Goal: Transaction & Acquisition: Purchase product/service

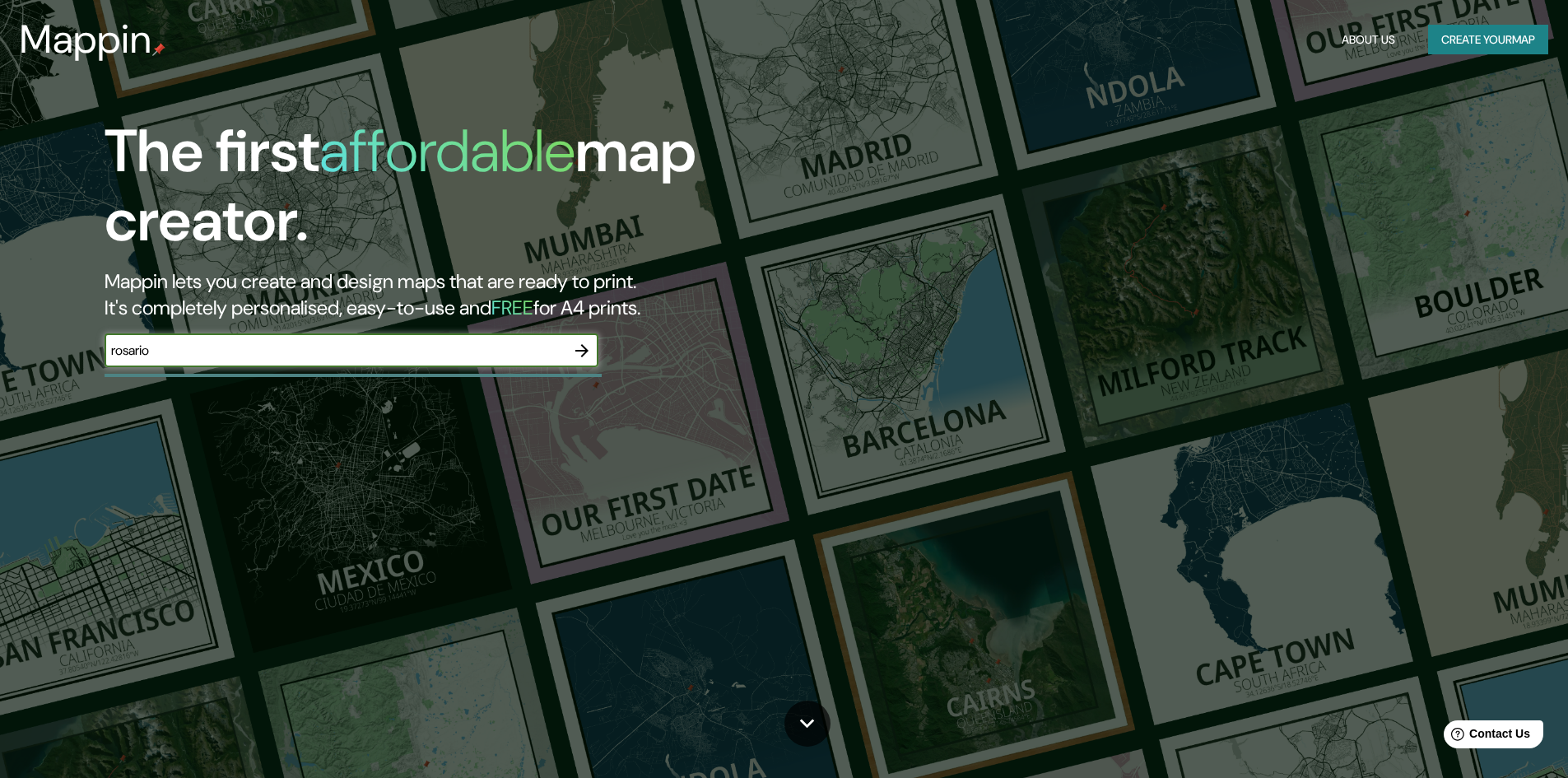
type input "rosario"
click at [582, 351] on icon "button" at bounding box center [582, 351] width 13 height 13
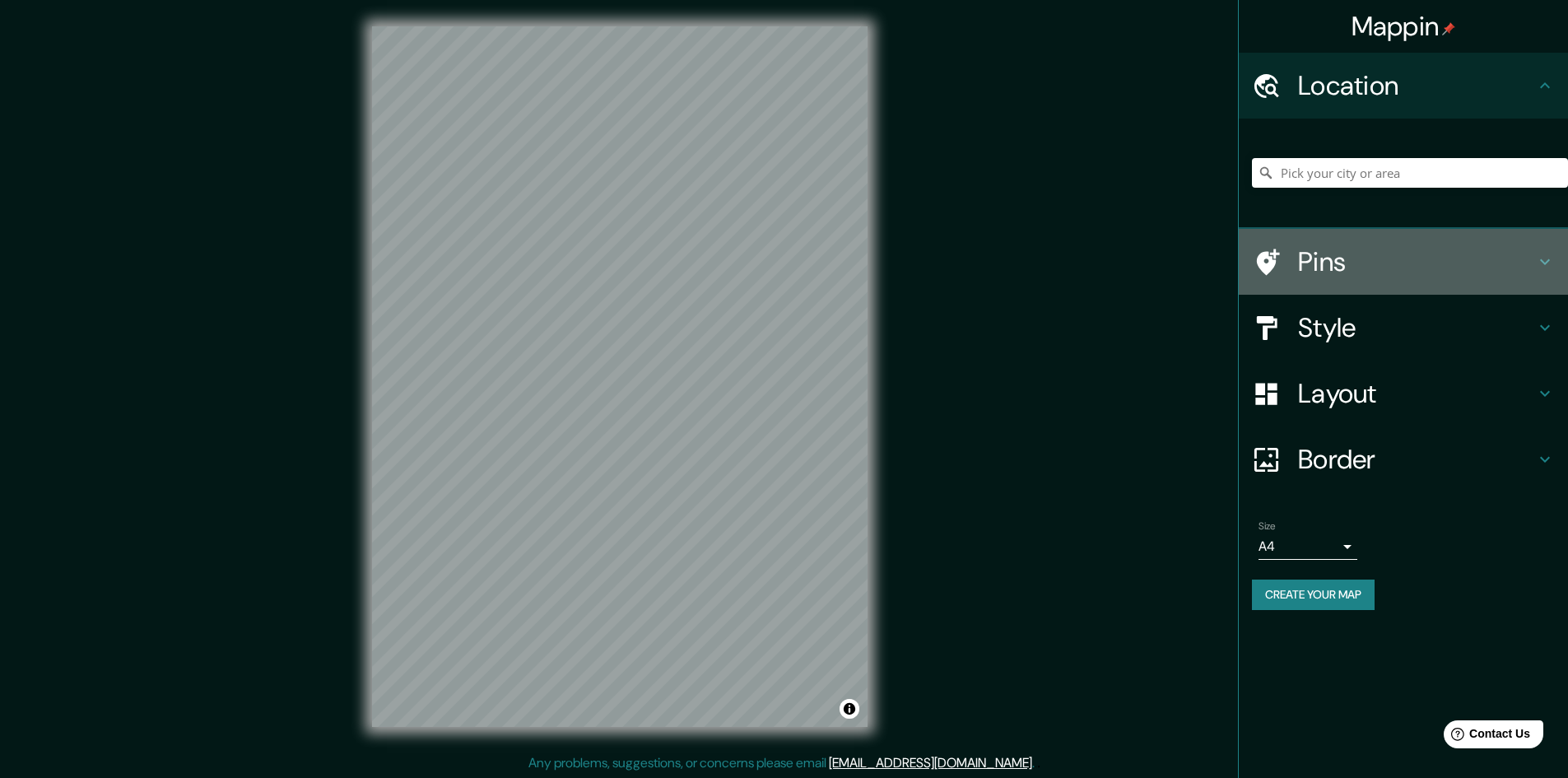
click at [1549, 258] on icon at bounding box center [1545, 262] width 20 height 20
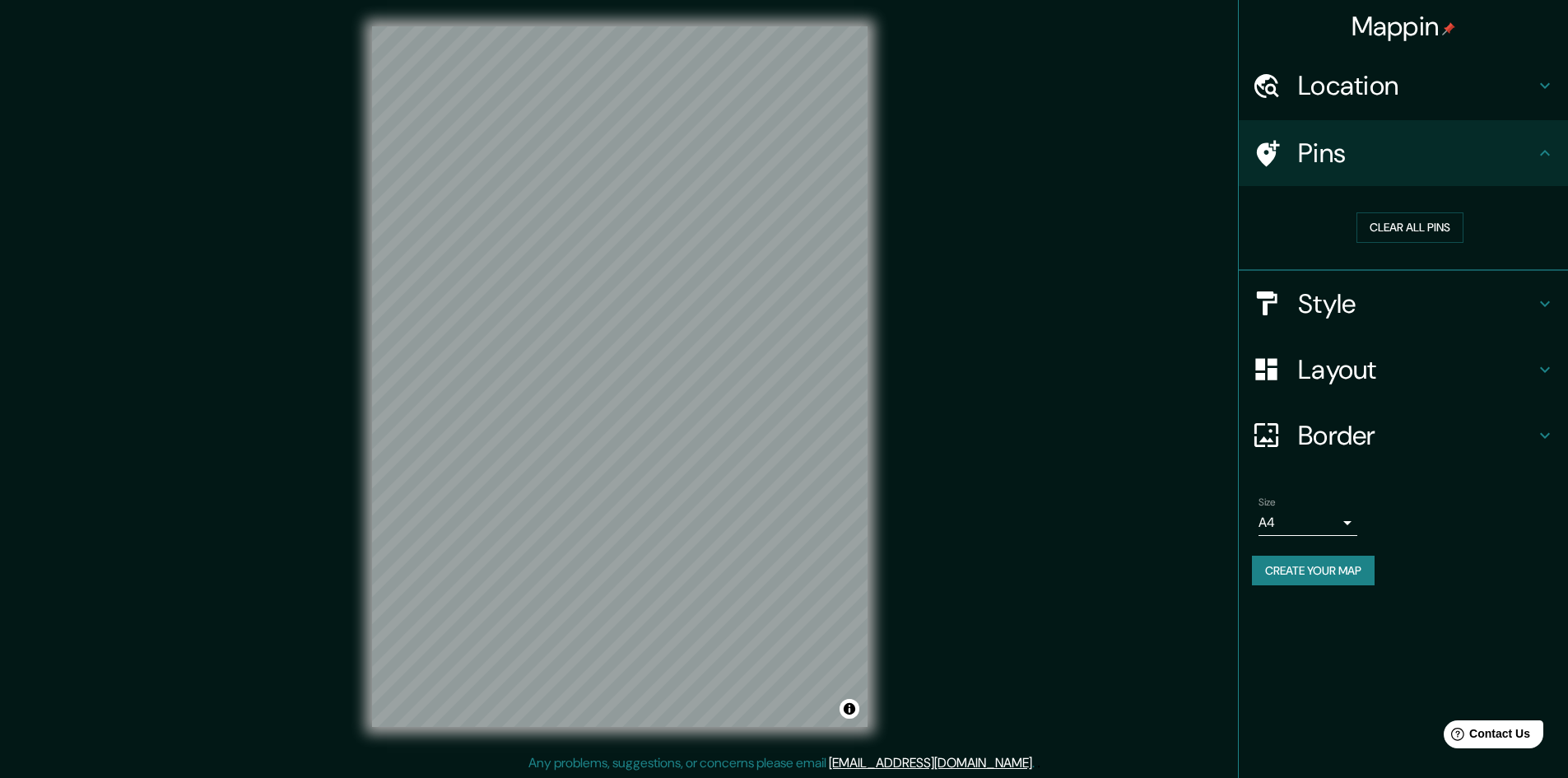
click at [1552, 163] on div "Pins" at bounding box center [1404, 154] width 329 height 66
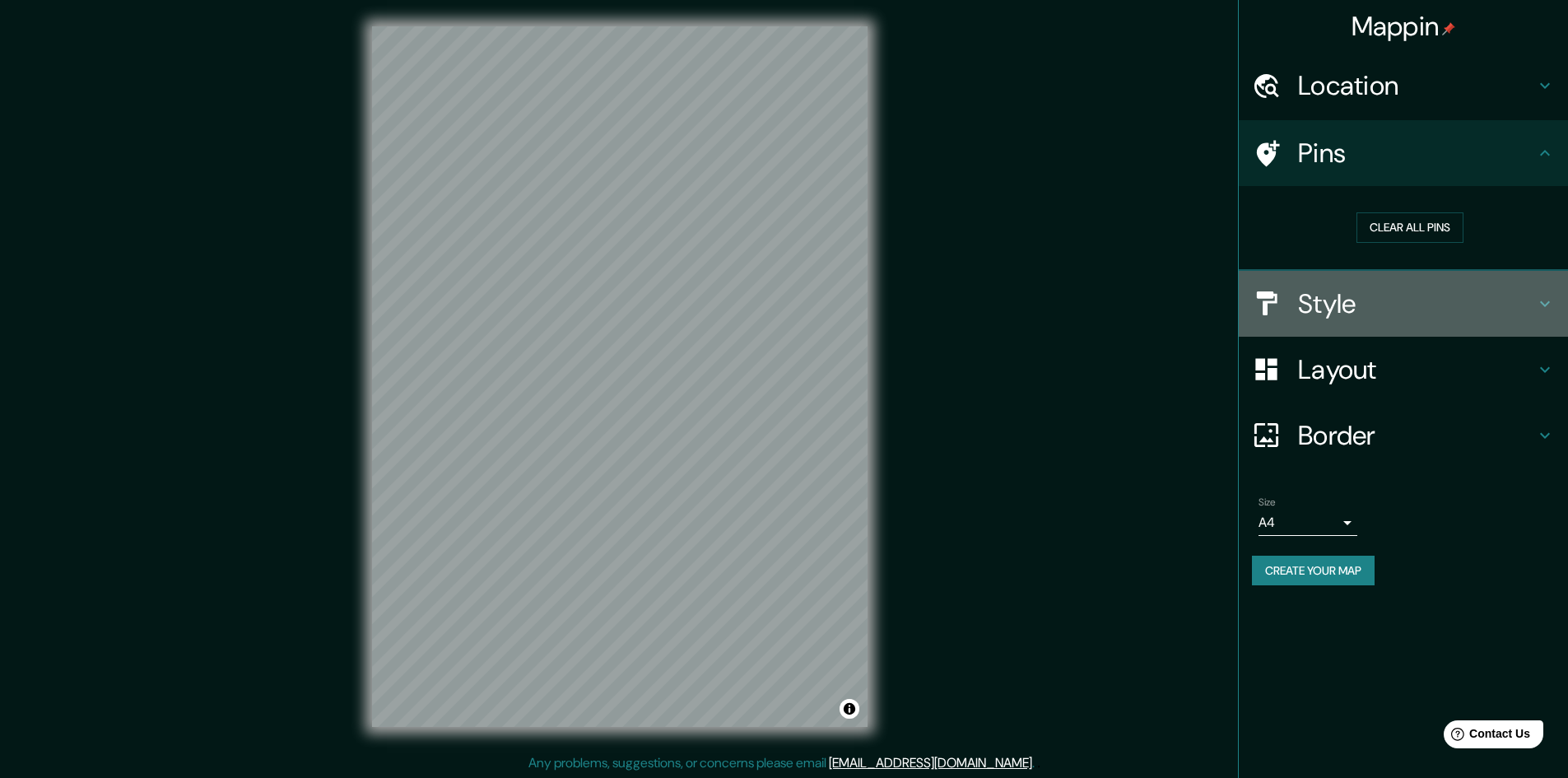
click at [1551, 302] on icon at bounding box center [1545, 304] width 20 height 20
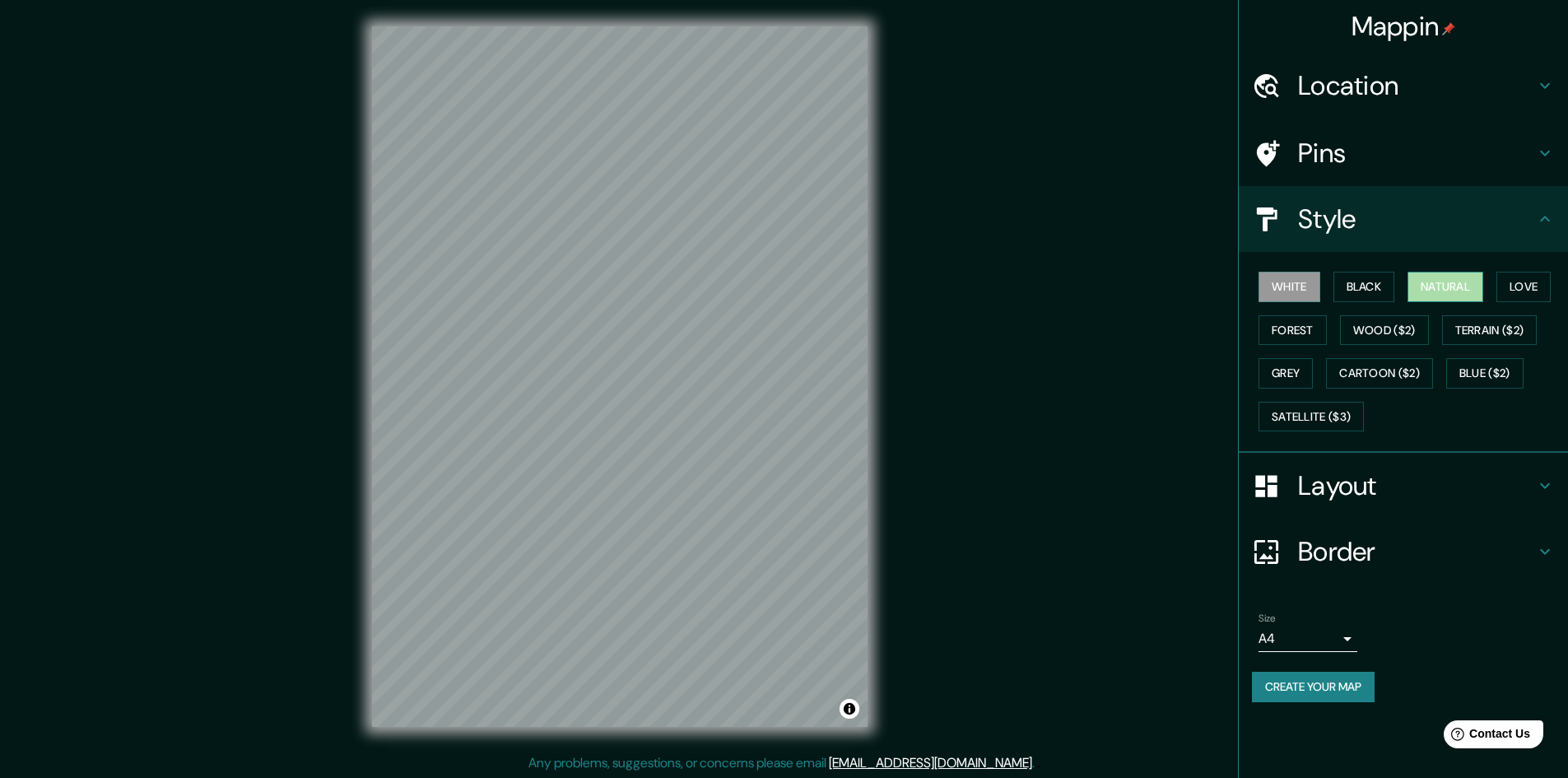
click at [1478, 287] on button "Natural" at bounding box center [1446, 287] width 76 height 31
click at [1535, 291] on button "Love" at bounding box center [1524, 287] width 54 height 31
click at [1318, 336] on button "Forest" at bounding box center [1292, 330] width 69 height 31
click at [1387, 339] on button "Wood ($2)" at bounding box center [1385, 330] width 89 height 31
click at [1470, 331] on button "Terrain ($2)" at bounding box center [1490, 330] width 96 height 31
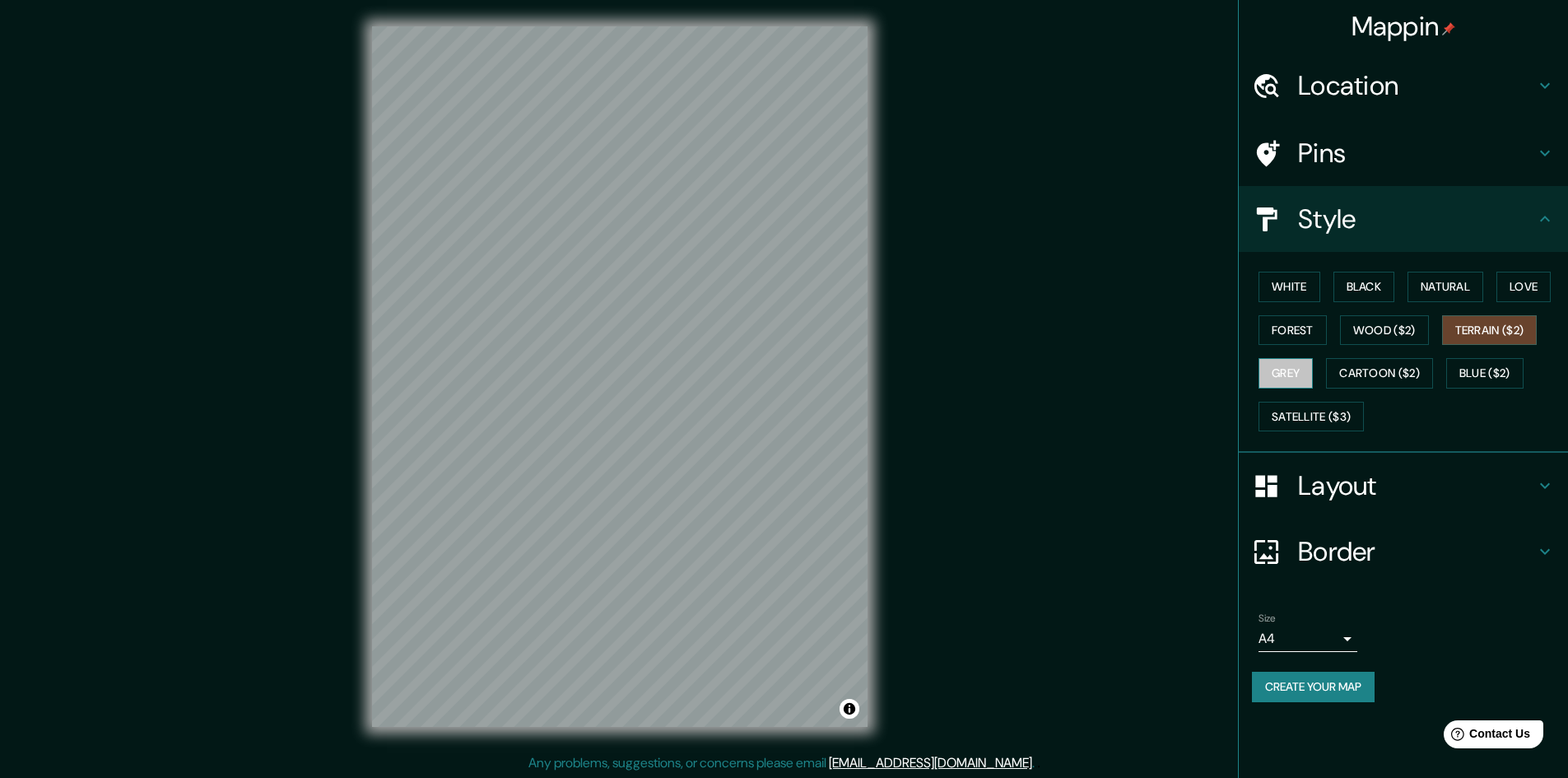
click at [1276, 363] on button "Grey" at bounding box center [1286, 373] width 54 height 31
click at [1378, 377] on button "Cartoon ($2)" at bounding box center [1380, 373] width 107 height 31
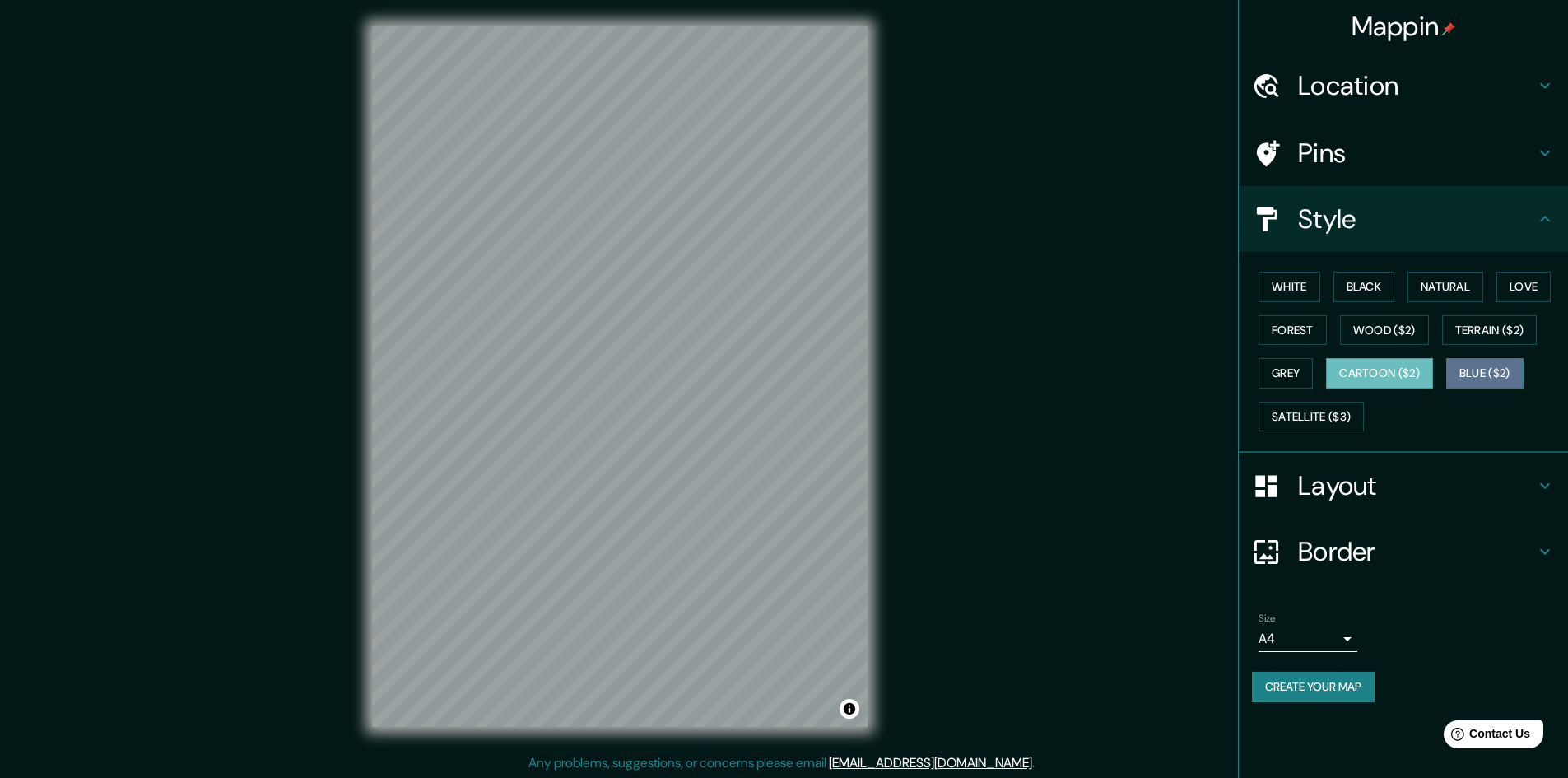
click at [1504, 369] on button "Blue ($2)" at bounding box center [1485, 373] width 78 height 31
click at [1348, 410] on button "Satellite ($3)" at bounding box center [1311, 417] width 106 height 31
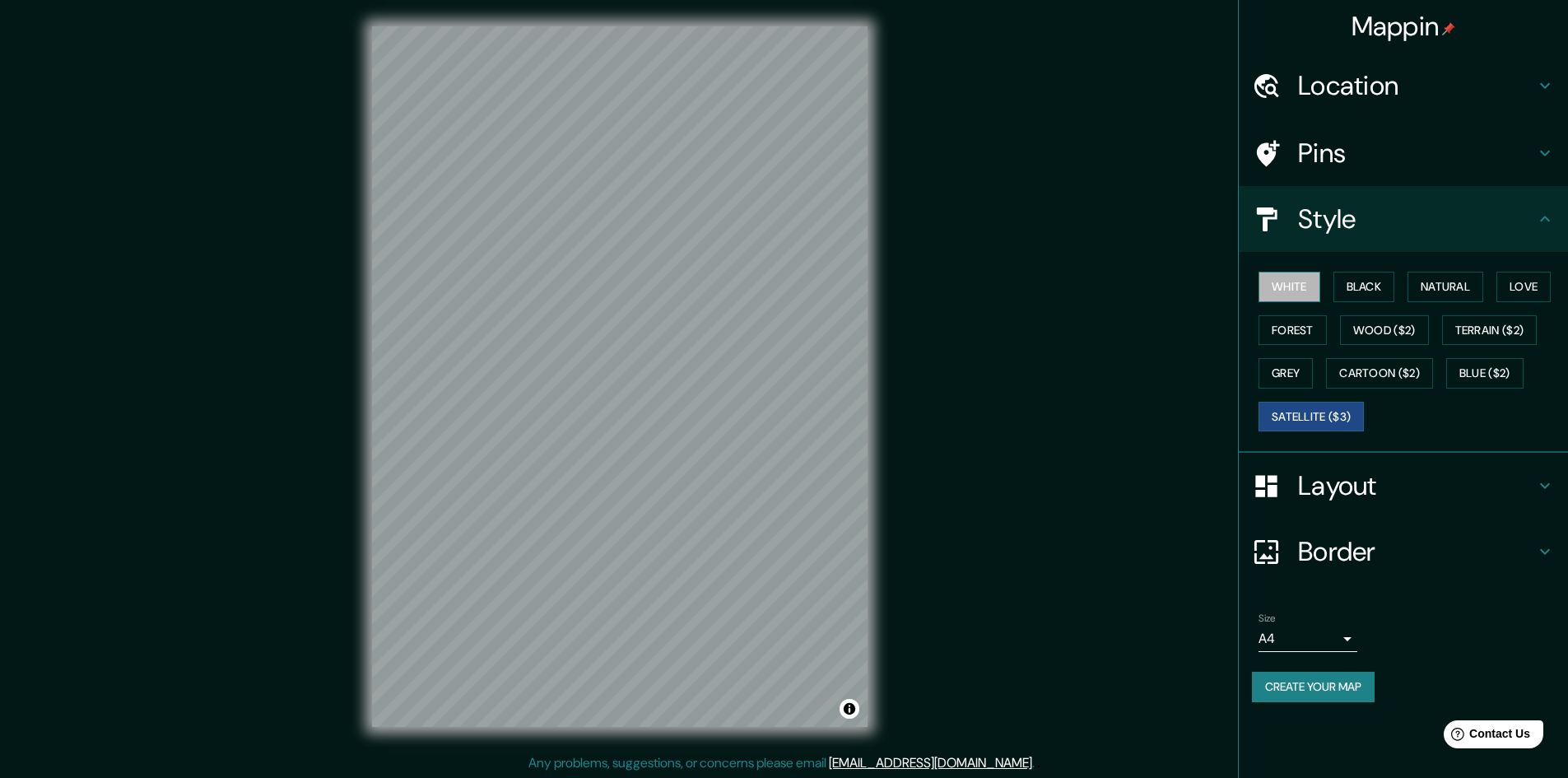
click at [1300, 288] on button "White" at bounding box center [1289, 287] width 62 height 31
click at [1360, 286] on button "Black" at bounding box center [1364, 287] width 62 height 31
click at [1421, 296] on button "Natural" at bounding box center [1446, 287] width 76 height 31
click at [1299, 291] on button "White" at bounding box center [1289, 287] width 62 height 31
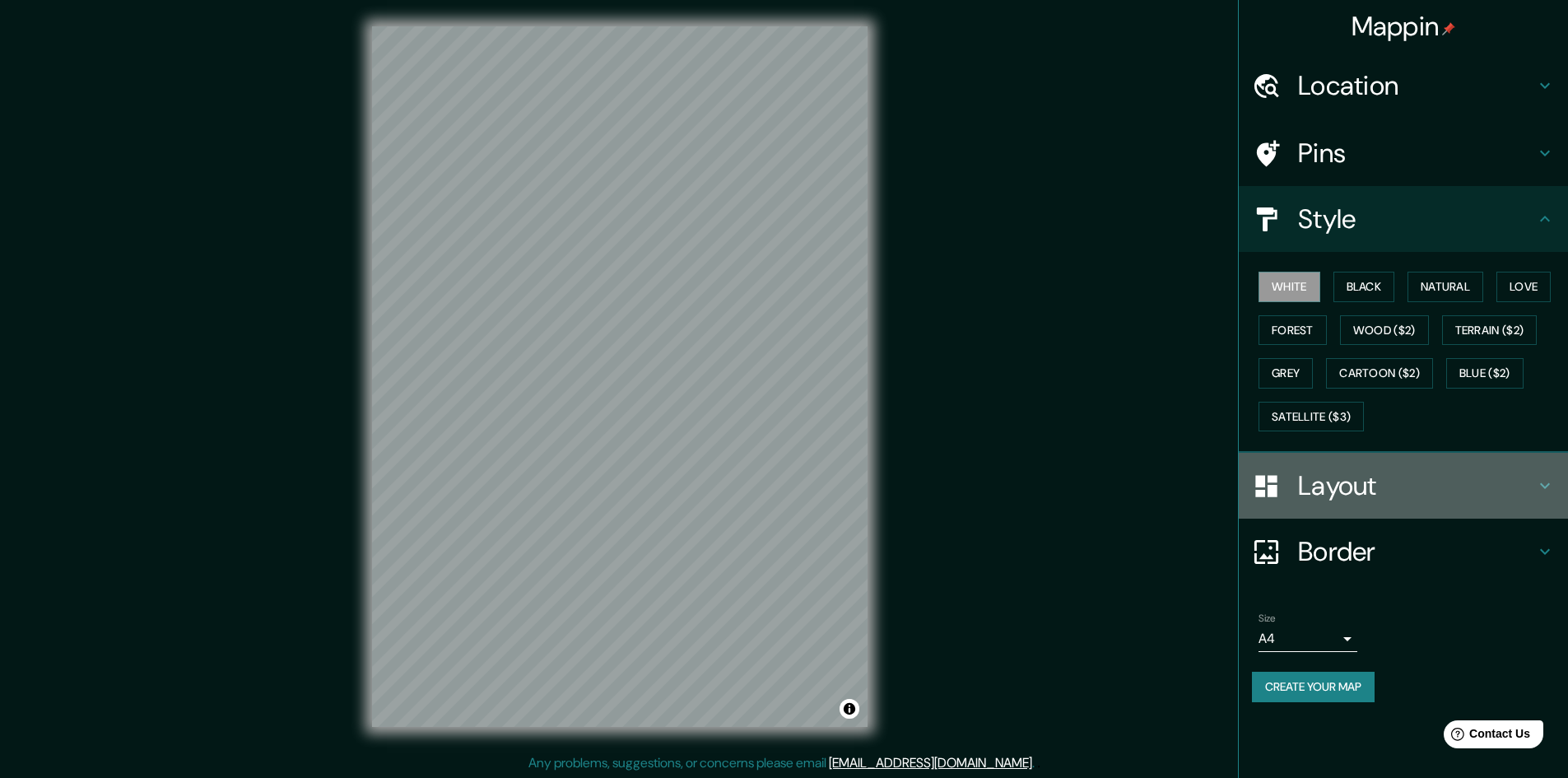
click at [1552, 494] on icon at bounding box center [1545, 486] width 20 height 20
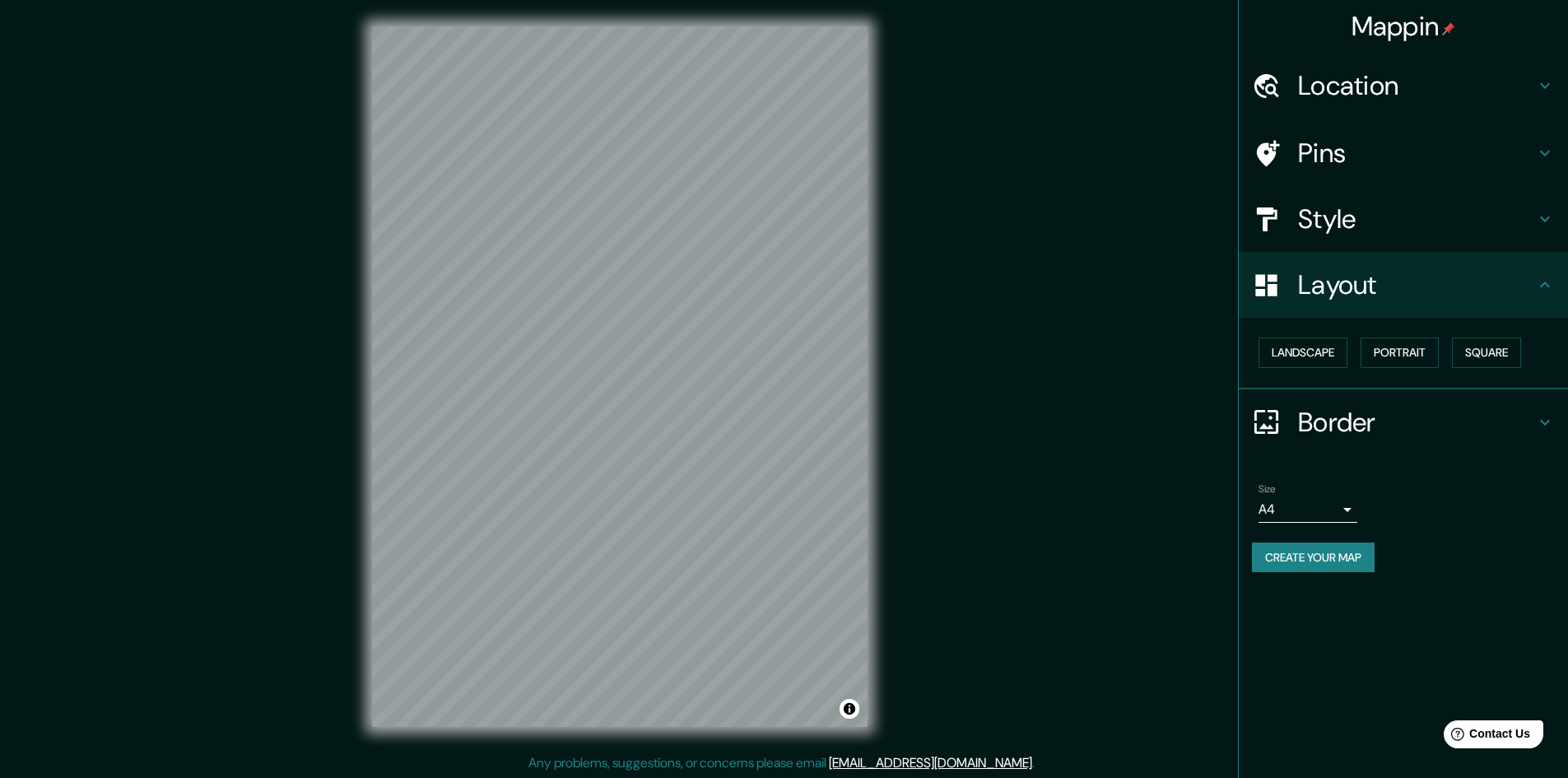
click at [1542, 415] on icon at bounding box center [1545, 423] width 20 height 20
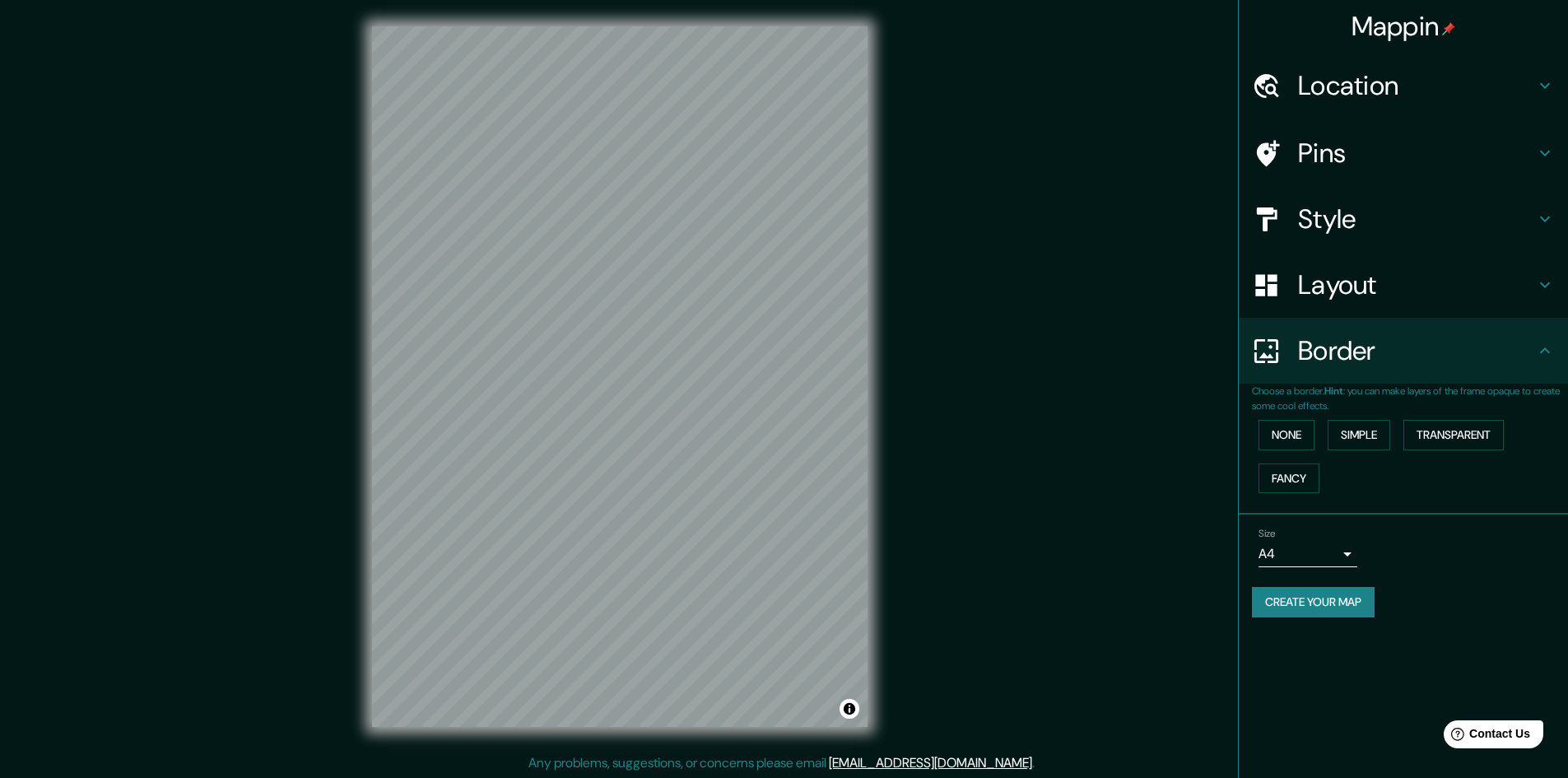
click at [1541, 356] on icon at bounding box center [1545, 351] width 20 height 20
click at [1531, 145] on h4 "Pins" at bounding box center [1416, 154] width 237 height 33
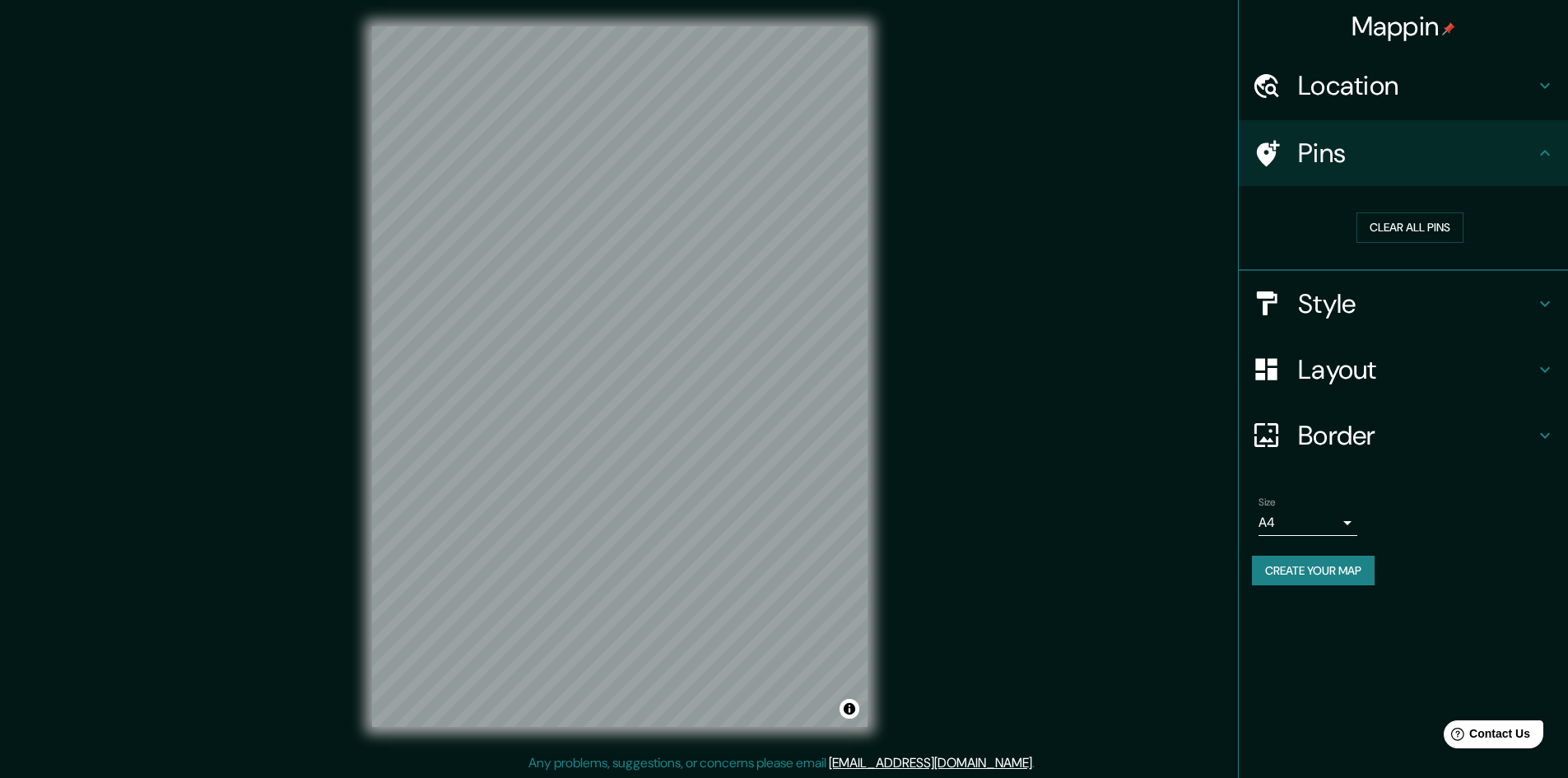
click at [1324, 571] on button "Create your map" at bounding box center [1313, 571] width 123 height 31
click at [1311, 571] on button "Create your map" at bounding box center [1313, 571] width 123 height 31
click at [1482, 440] on h4 "Border" at bounding box center [1416, 435] width 237 height 33
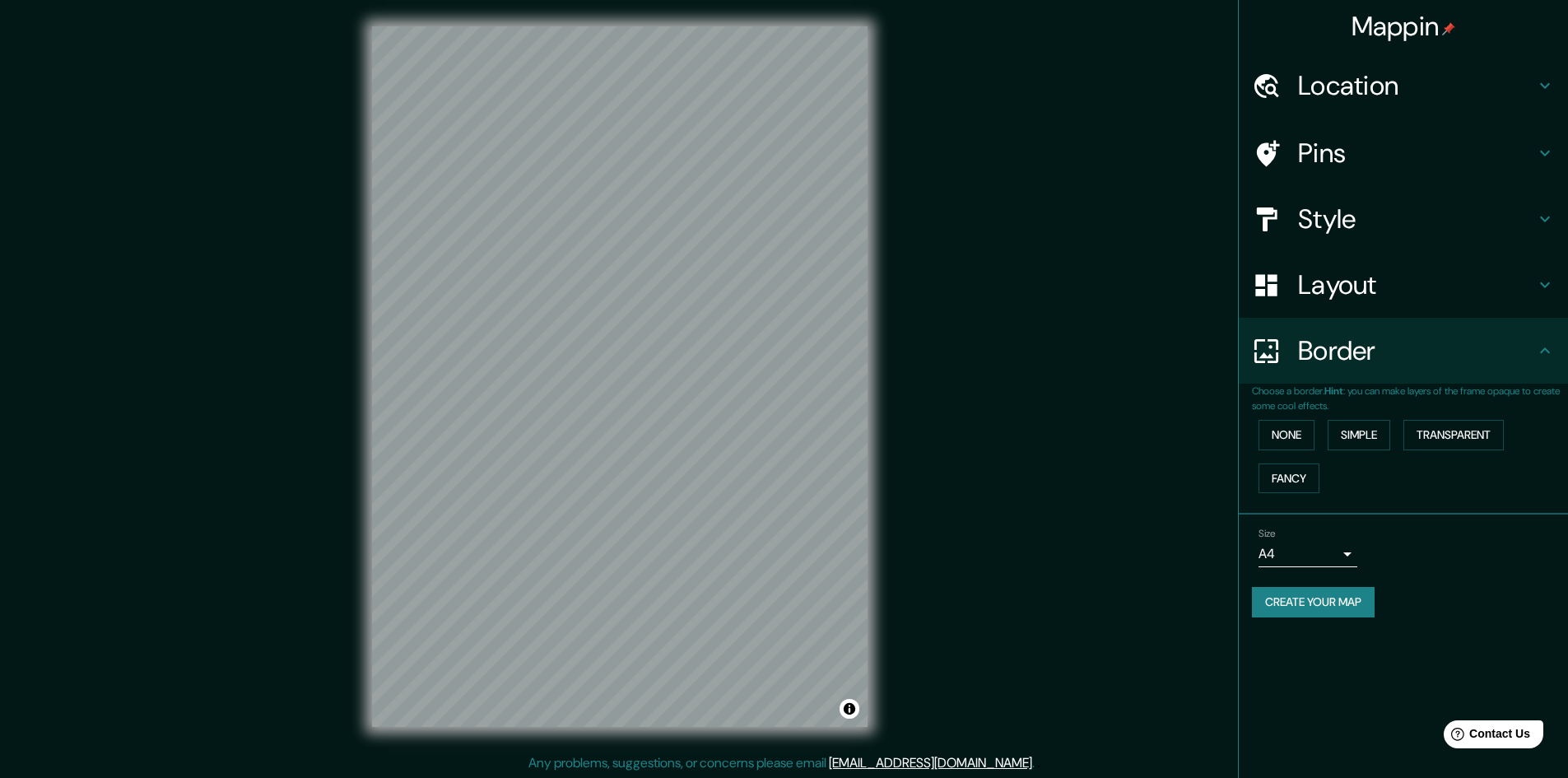
click at [1509, 275] on h4 "Layout" at bounding box center [1416, 285] width 237 height 33
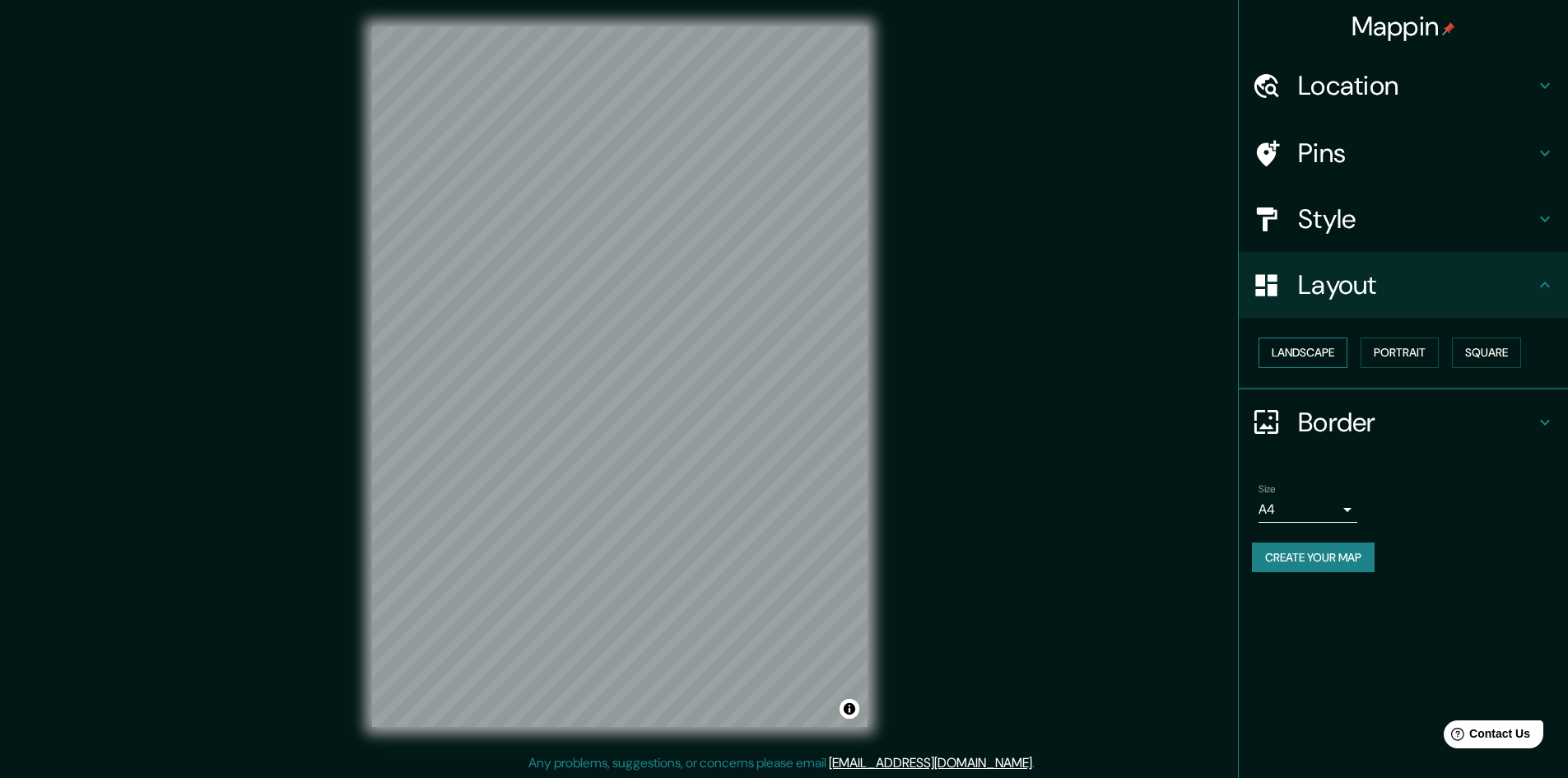
click at [1342, 358] on button "Landscape" at bounding box center [1303, 353] width 89 height 31
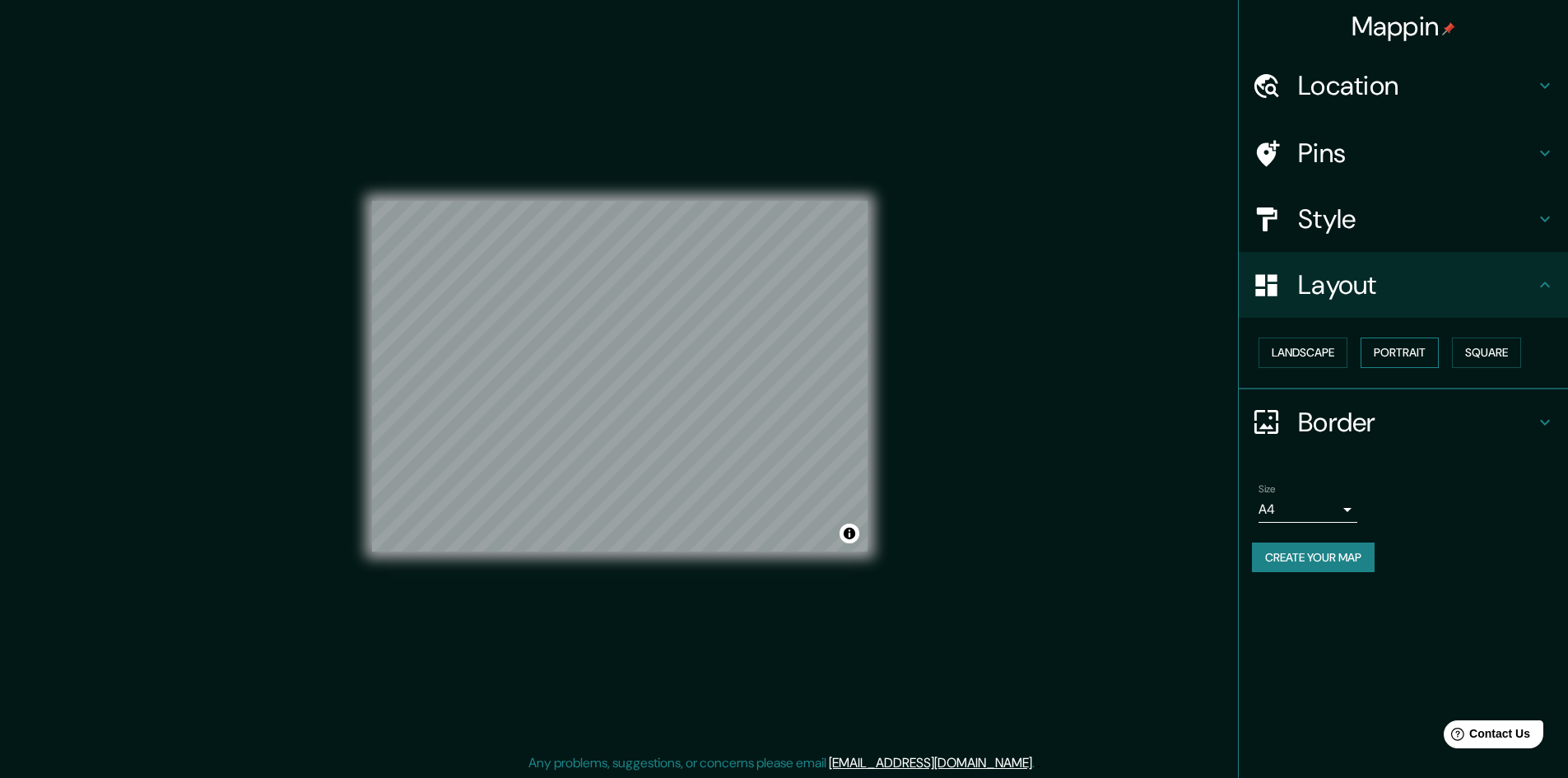
click at [1427, 351] on button "Portrait" at bounding box center [1400, 353] width 78 height 31
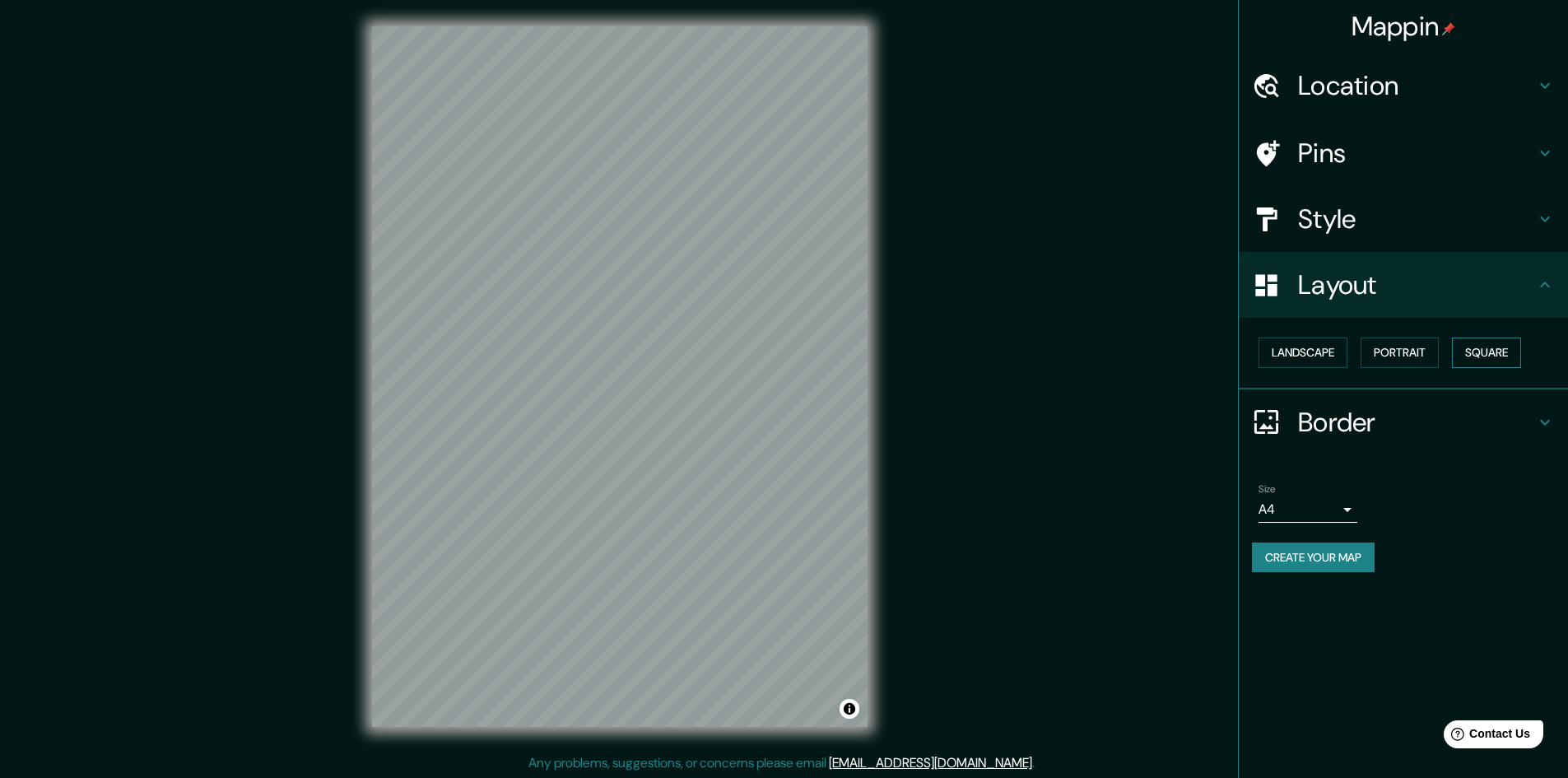
click at [1502, 344] on button "Square" at bounding box center [1487, 353] width 69 height 31
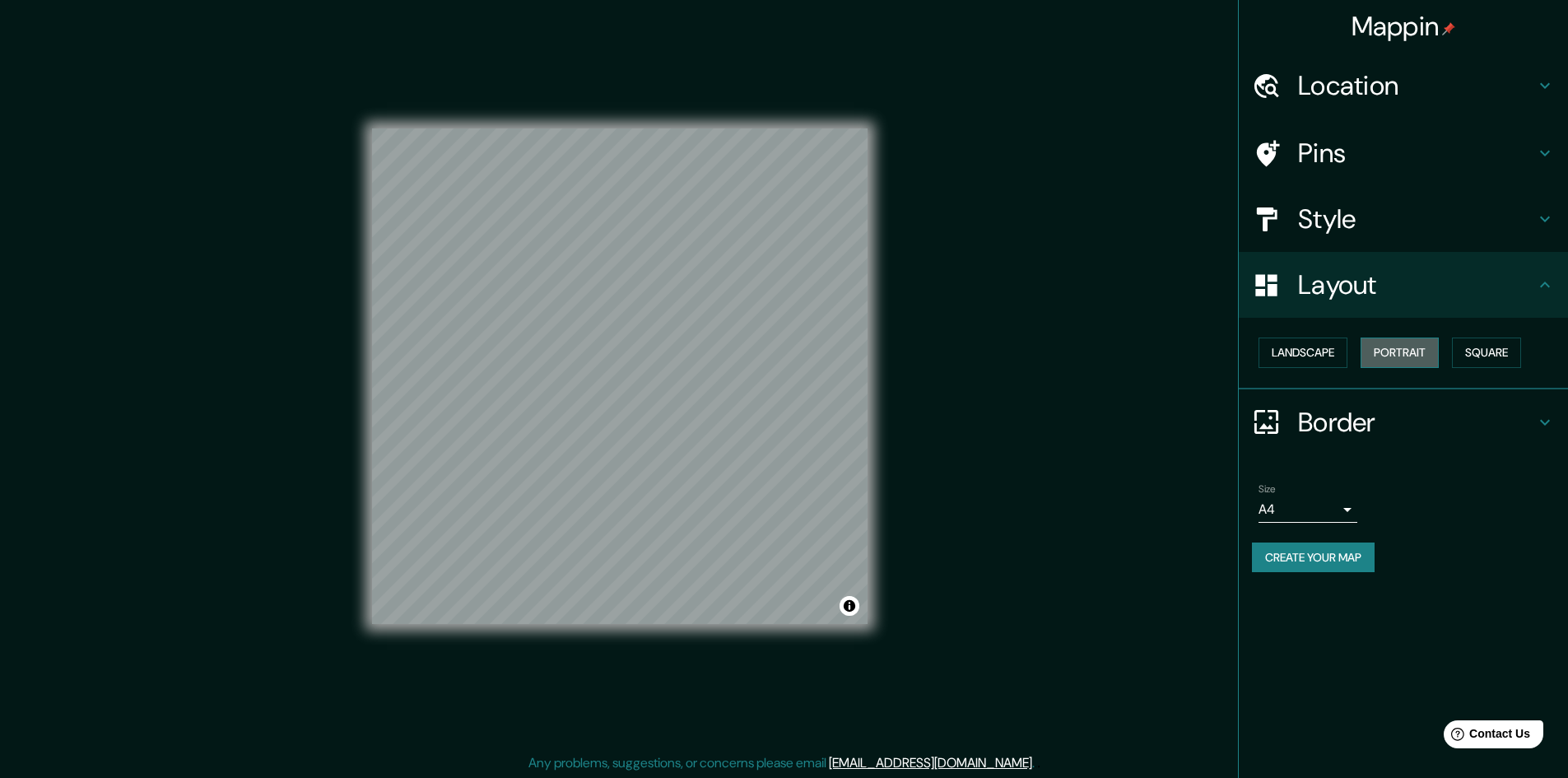
click at [1386, 355] on button "Portrait" at bounding box center [1400, 353] width 78 height 31
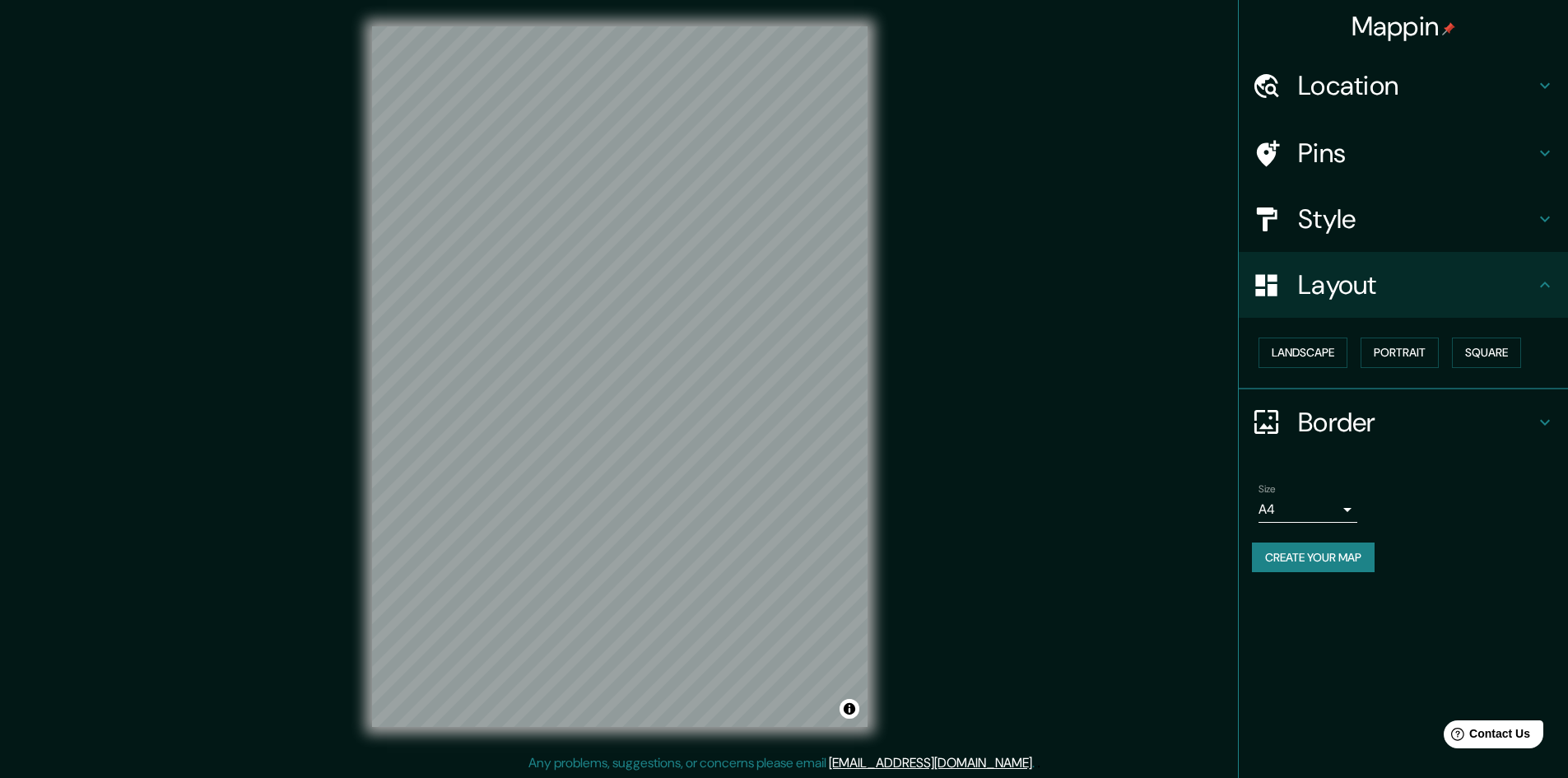
click at [1335, 556] on button "Create your map" at bounding box center [1313, 557] width 123 height 31
click at [1538, 406] on div "Border" at bounding box center [1404, 423] width 329 height 66
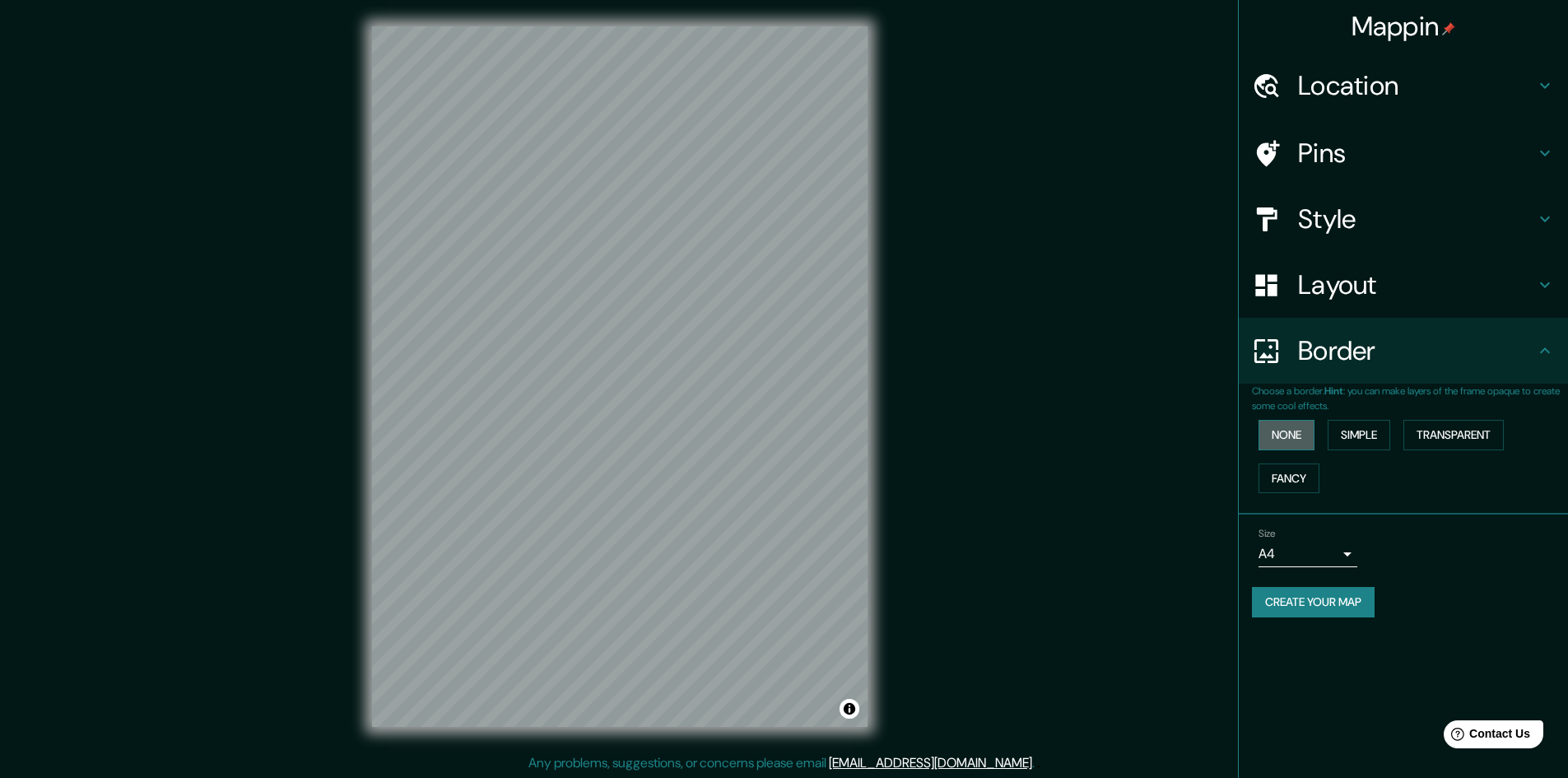
click at [1284, 436] on button "None" at bounding box center [1286, 434] width 56 height 31
click at [1352, 434] on button "Simple" at bounding box center [1359, 434] width 63 height 31
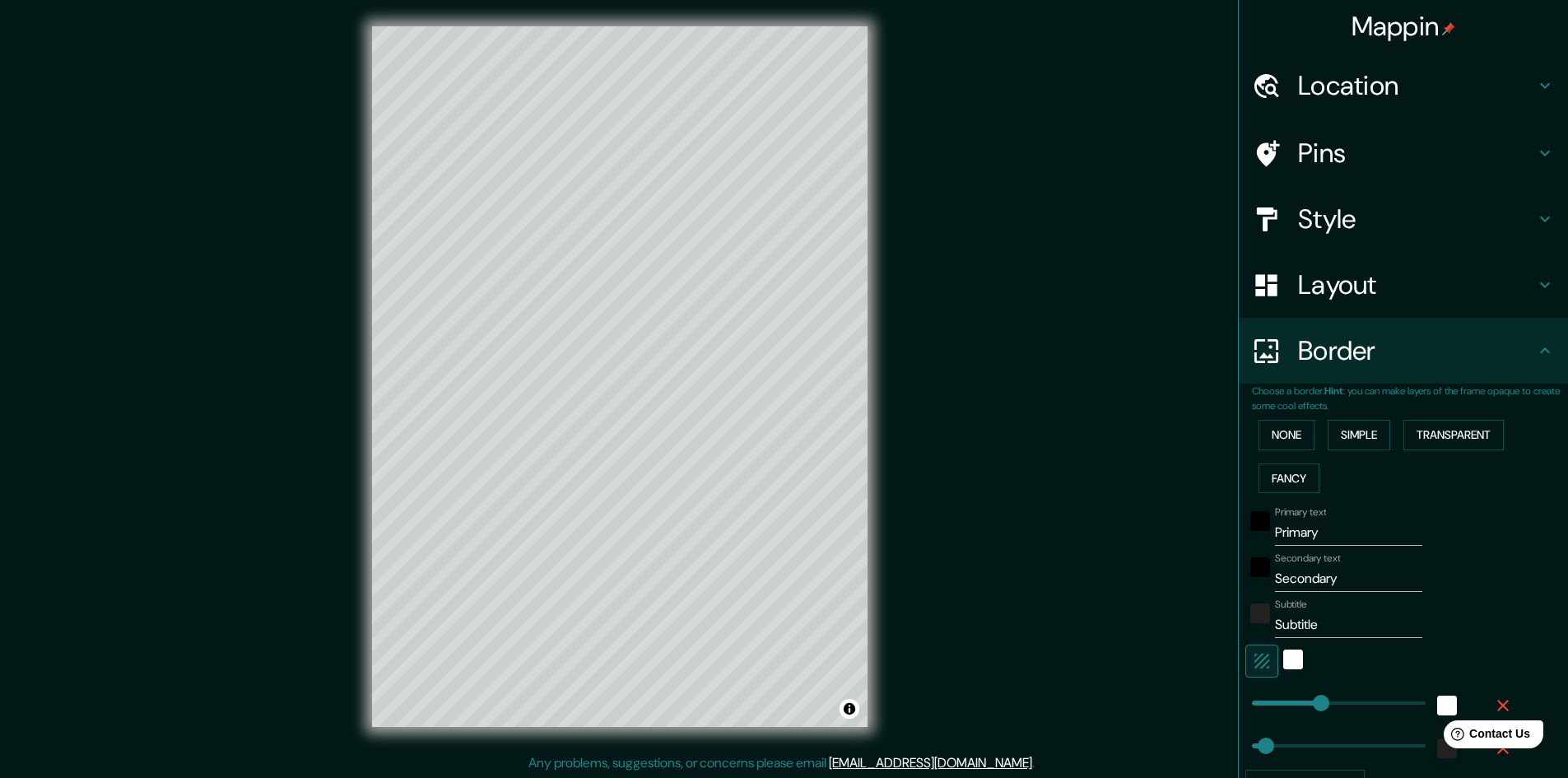
type input "48"
type input "14"
drag, startPoint x: 1301, startPoint y: 701, endPoint x: 1244, endPoint y: 706, distance: 57.2
type input "48"
type input "286"
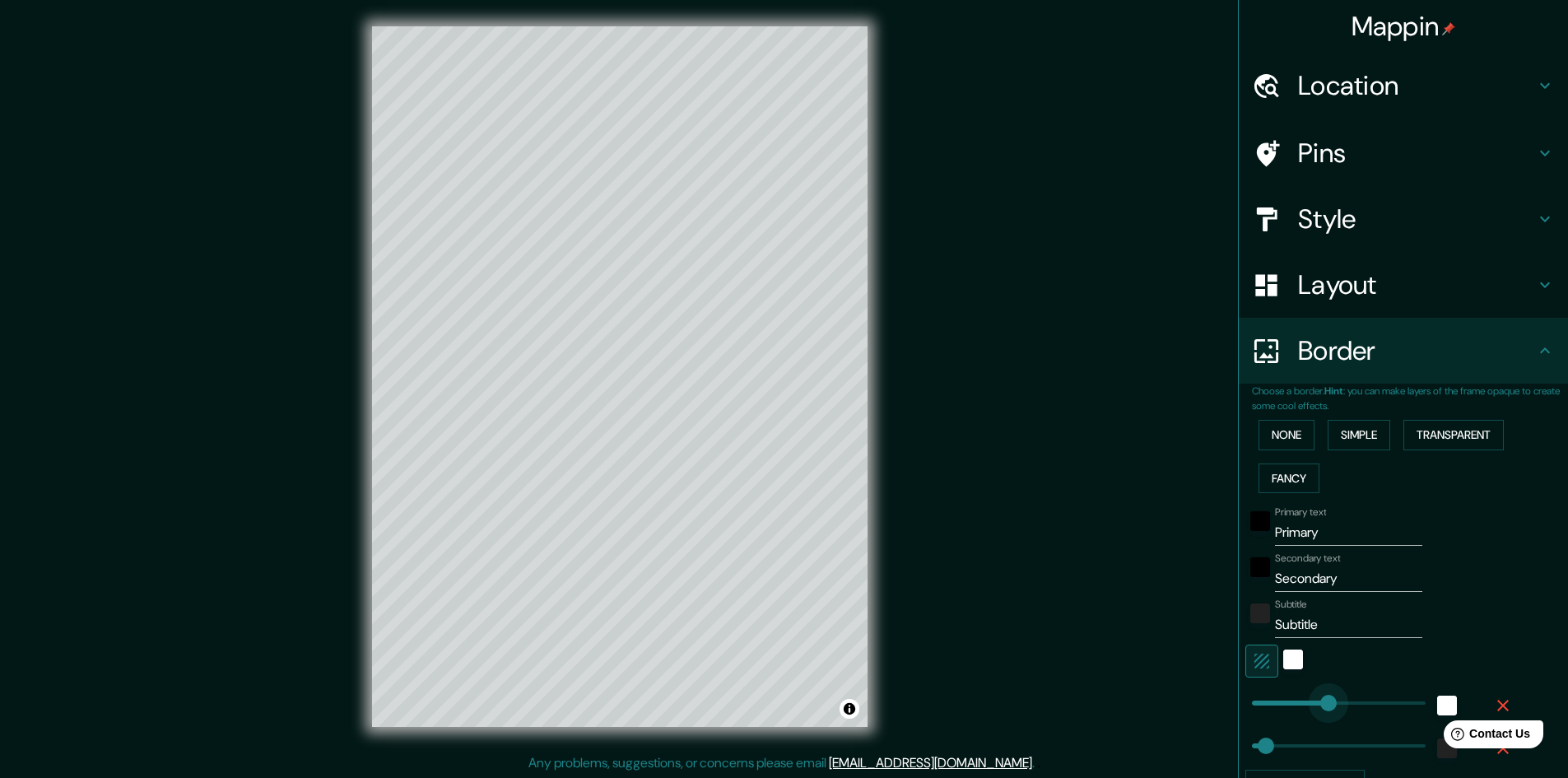
drag, startPoint x: 1261, startPoint y: 704, endPoint x: 1322, endPoint y: 694, distance: 61.8
type input "48"
type input "54"
type input "48"
click at [1496, 707] on icon "button" at bounding box center [1504, 705] width 20 height 20
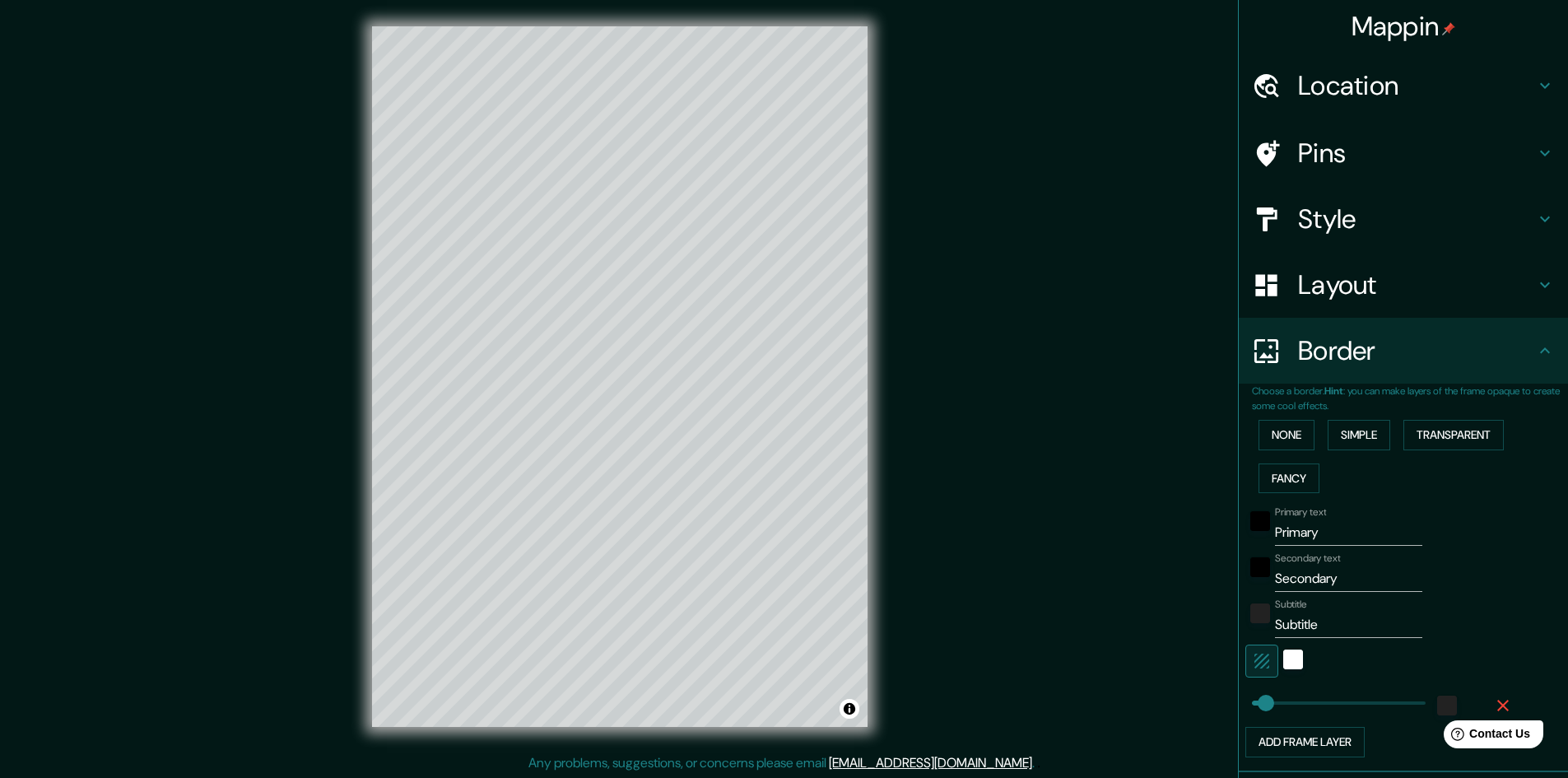
click at [1494, 701] on icon "button" at bounding box center [1504, 705] width 20 height 20
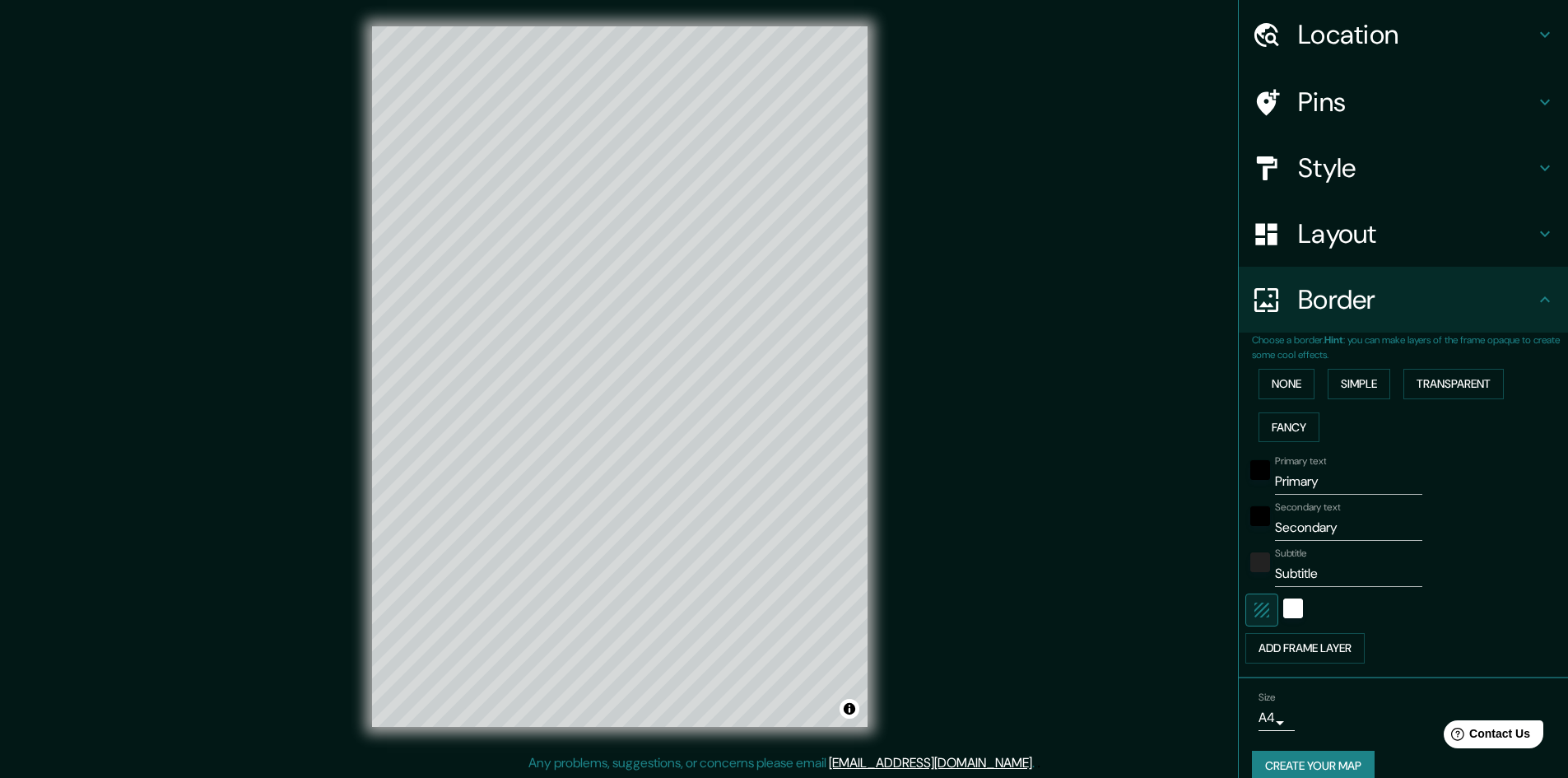
scroll to position [74, 0]
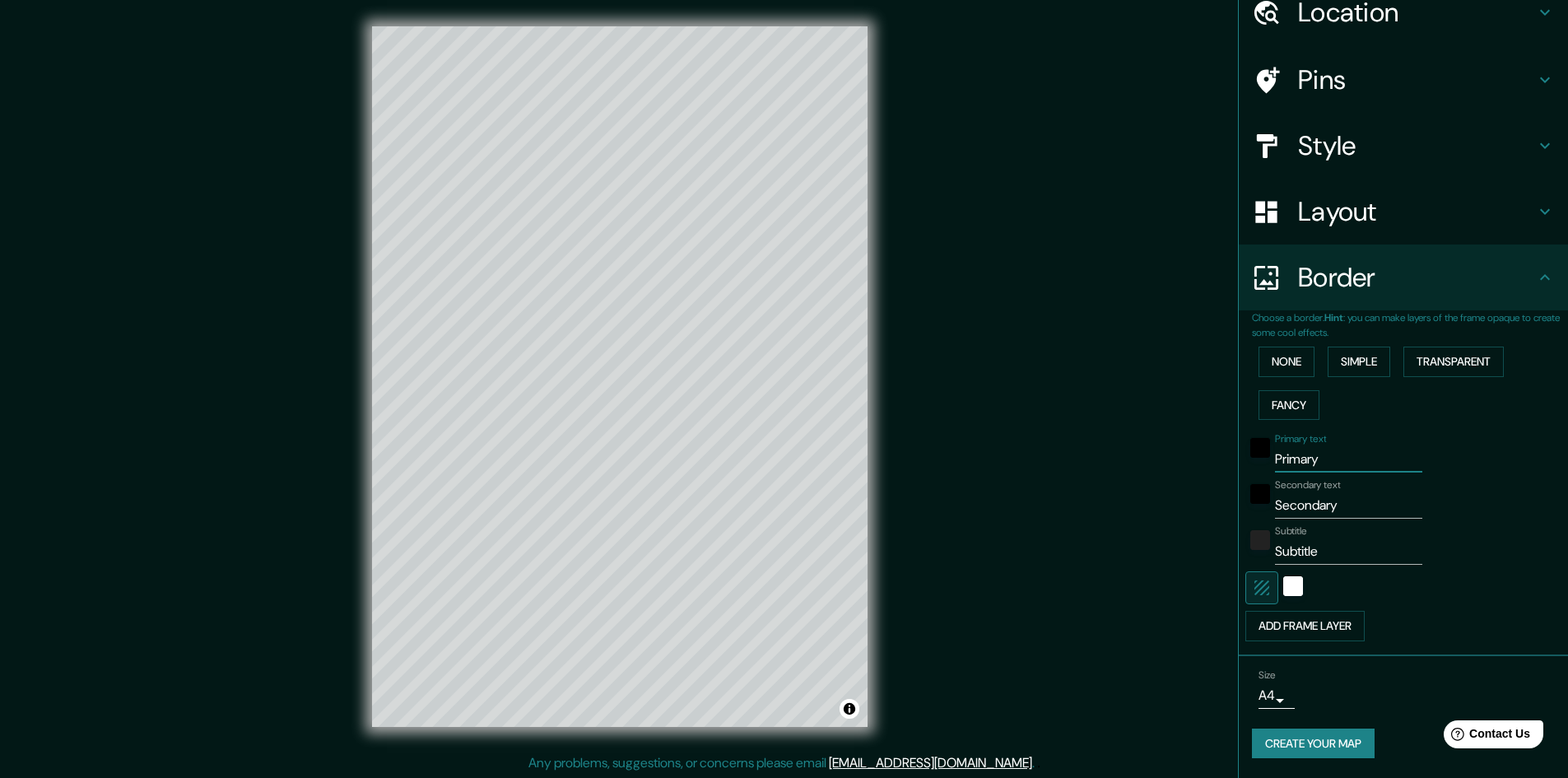
drag, startPoint x: 1323, startPoint y: 454, endPoint x: 1196, endPoint y: 469, distance: 127.9
click at [1196, 469] on div "Mappin Location Pins Style Layout Border Choose a border. Hint : you can make l…" at bounding box center [784, 390] width 1568 height 780
drag, startPoint x: 1314, startPoint y: 506, endPoint x: 1229, endPoint y: 498, distance: 85.4
click at [1239, 498] on div "Choose a border. Hint : you can make layers of the frame opaque to create some …" at bounding box center [1404, 483] width 329 height 346
drag, startPoint x: 1383, startPoint y: 510, endPoint x: 1142, endPoint y: 507, distance: 241.0
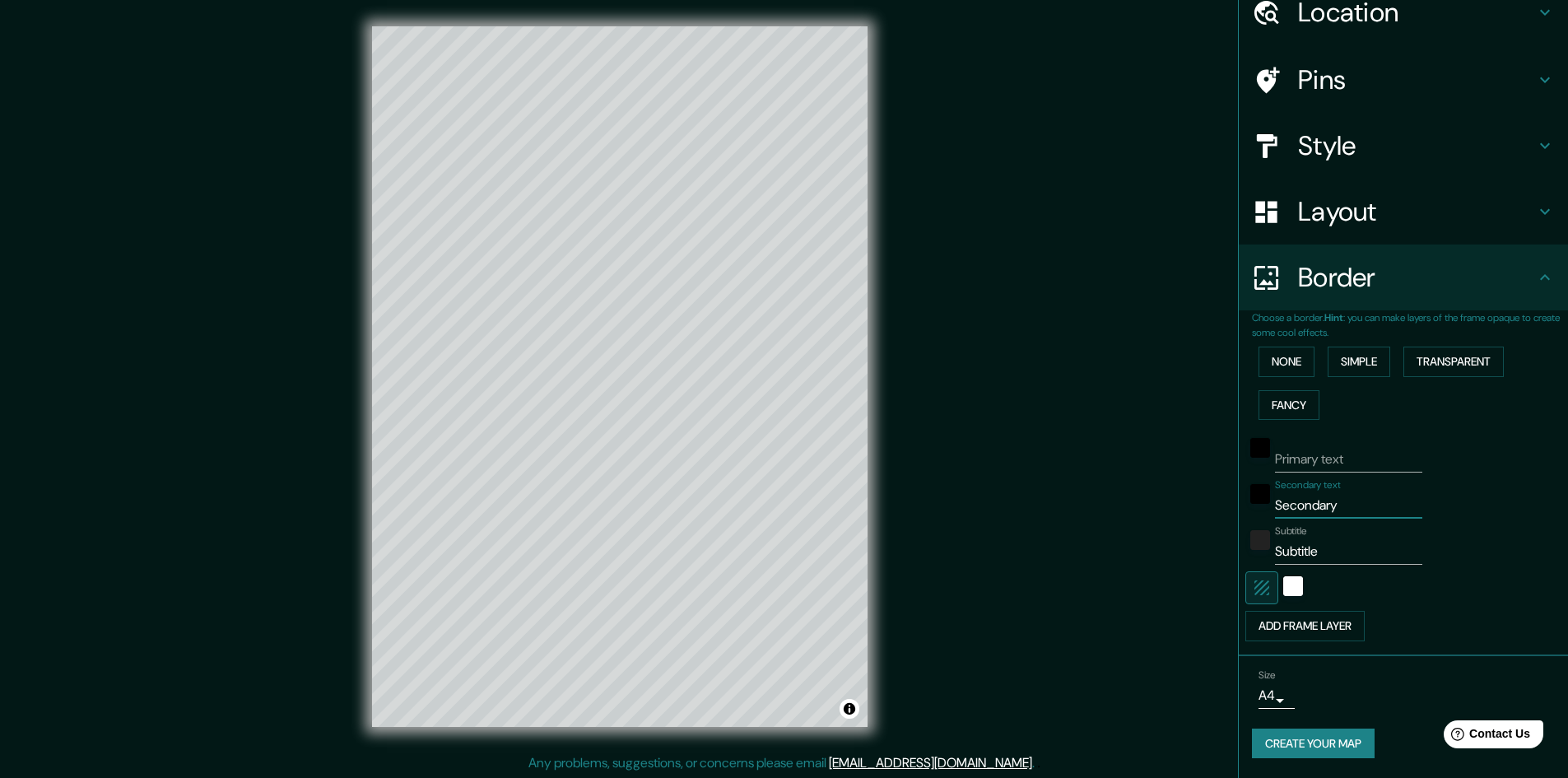
click at [1142, 507] on div "Mappin Location Pins Style Layout Border Choose a border. Hint : you can make l…" at bounding box center [784, 390] width 1568 height 780
drag, startPoint x: 1343, startPoint y: 549, endPoint x: 1107, endPoint y: 533, distance: 236.5
click at [1108, 539] on div "Mappin Location Pins Style Layout Border Choose a border. Hint : you can make l…" at bounding box center [784, 390] width 1568 height 780
click at [1438, 637] on div "Add frame layer" at bounding box center [1380, 626] width 270 height 31
click at [1280, 359] on button "None" at bounding box center [1286, 362] width 56 height 31
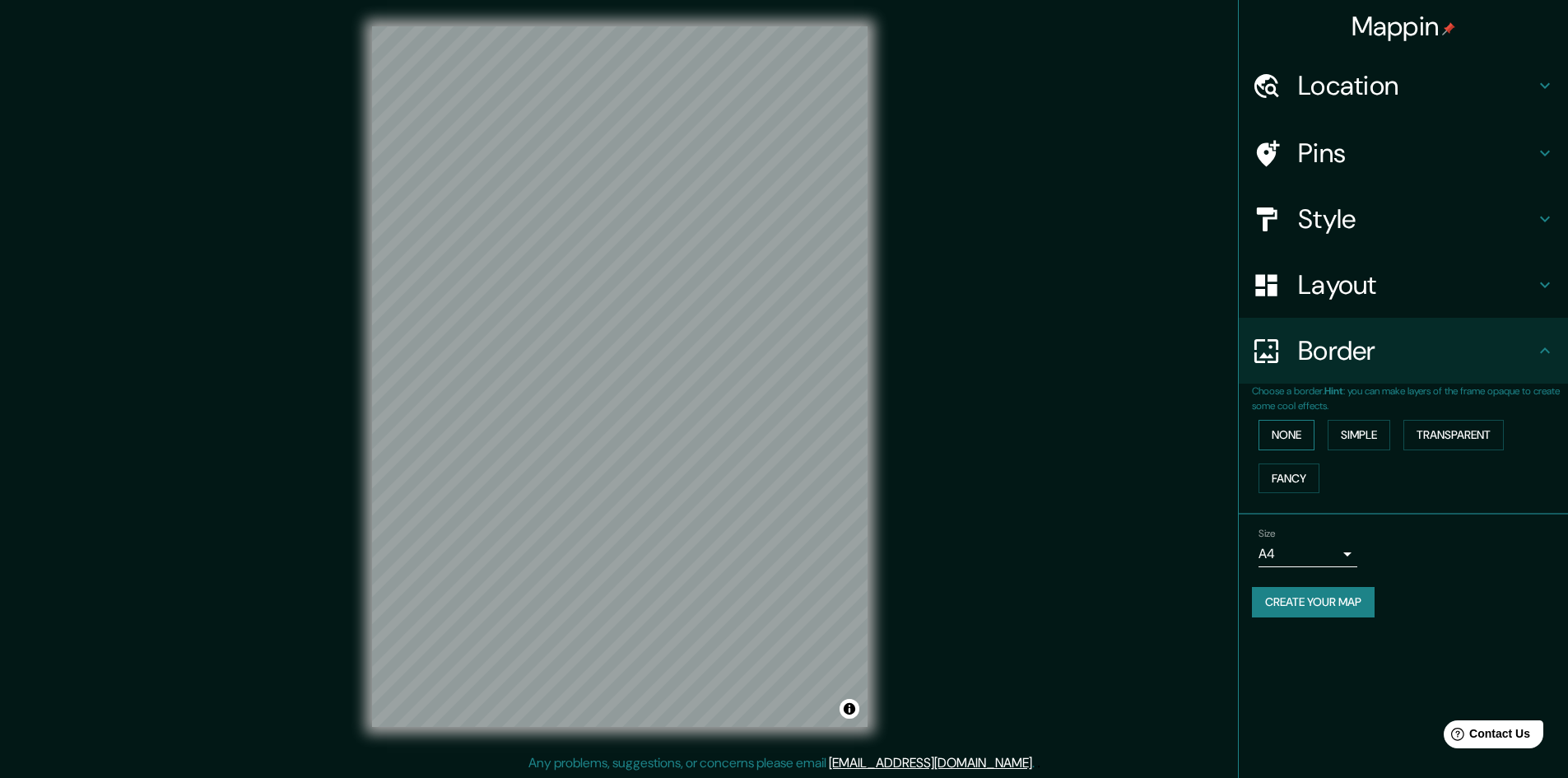
scroll to position [0, 0]
click at [1372, 601] on button "Create your map" at bounding box center [1313, 602] width 123 height 31
click at [1348, 561] on body "Mappin Location Pins Style Layout Border Choose a border. Hint : you can make l…" at bounding box center [784, 389] width 1568 height 778
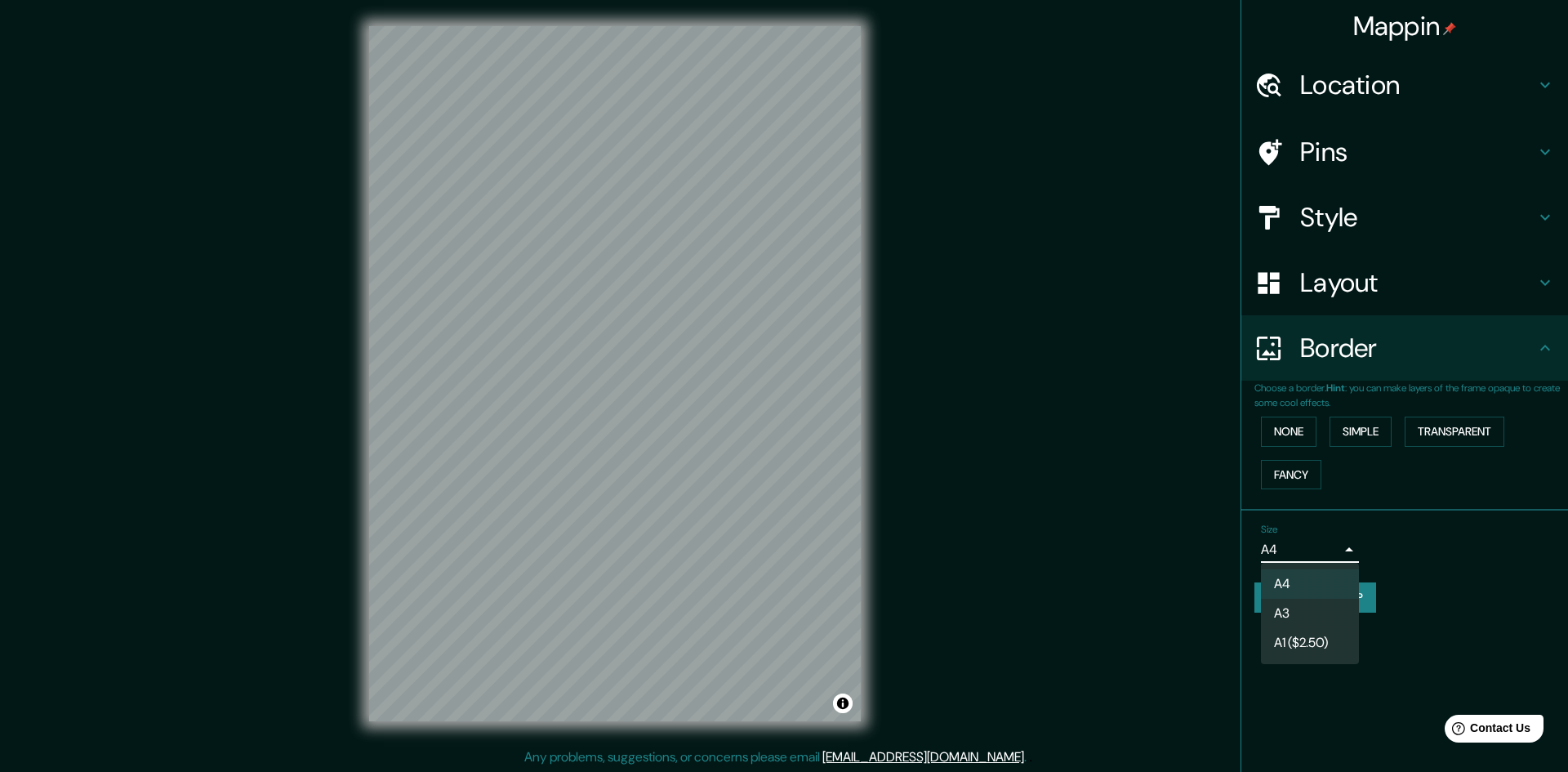
click at [1337, 556] on div at bounding box center [784, 386] width 1568 height 772
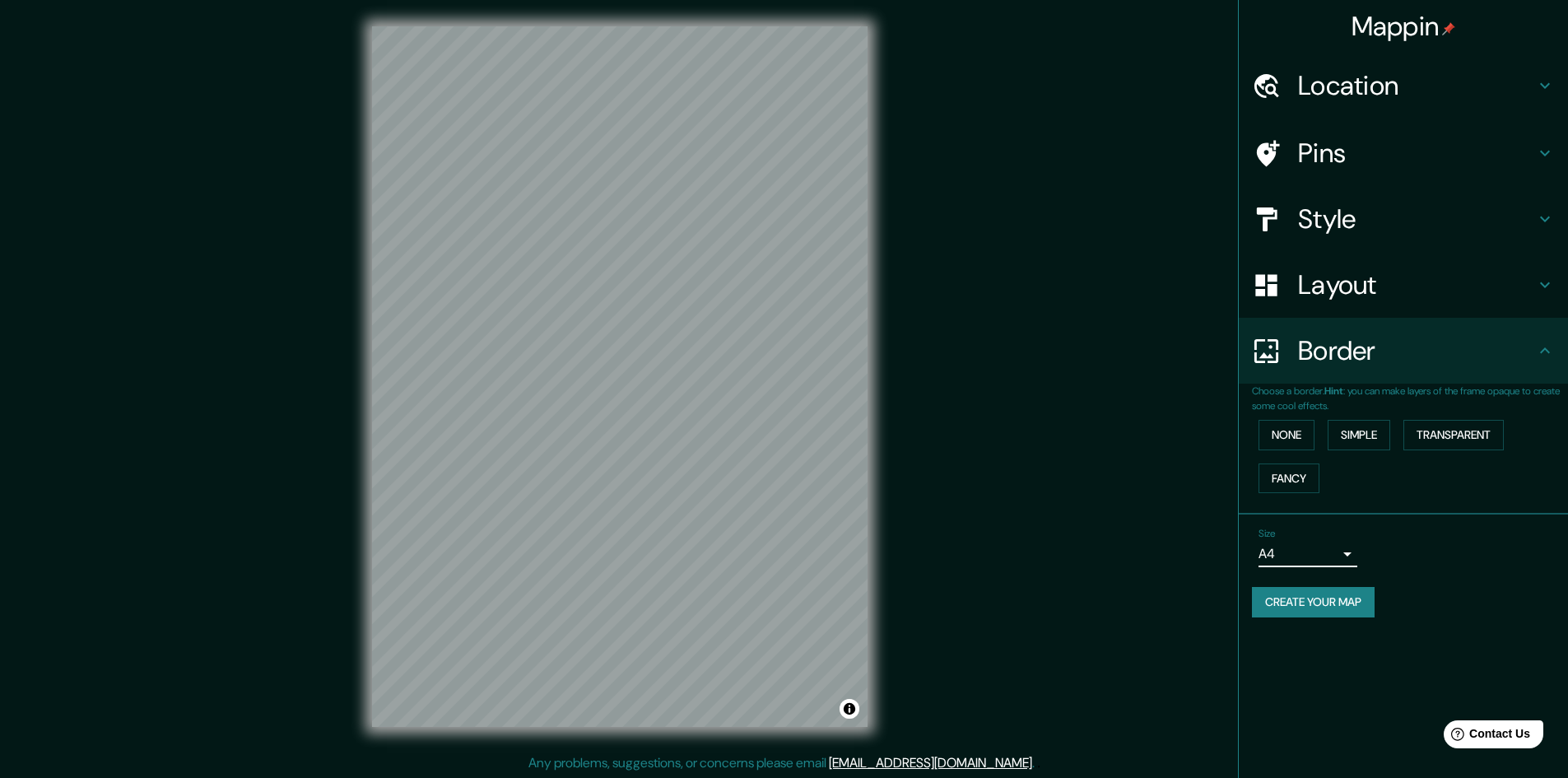
click at [1378, 228] on h4 "Style" at bounding box center [1416, 219] width 237 height 33
